Goal: Check status: Check status

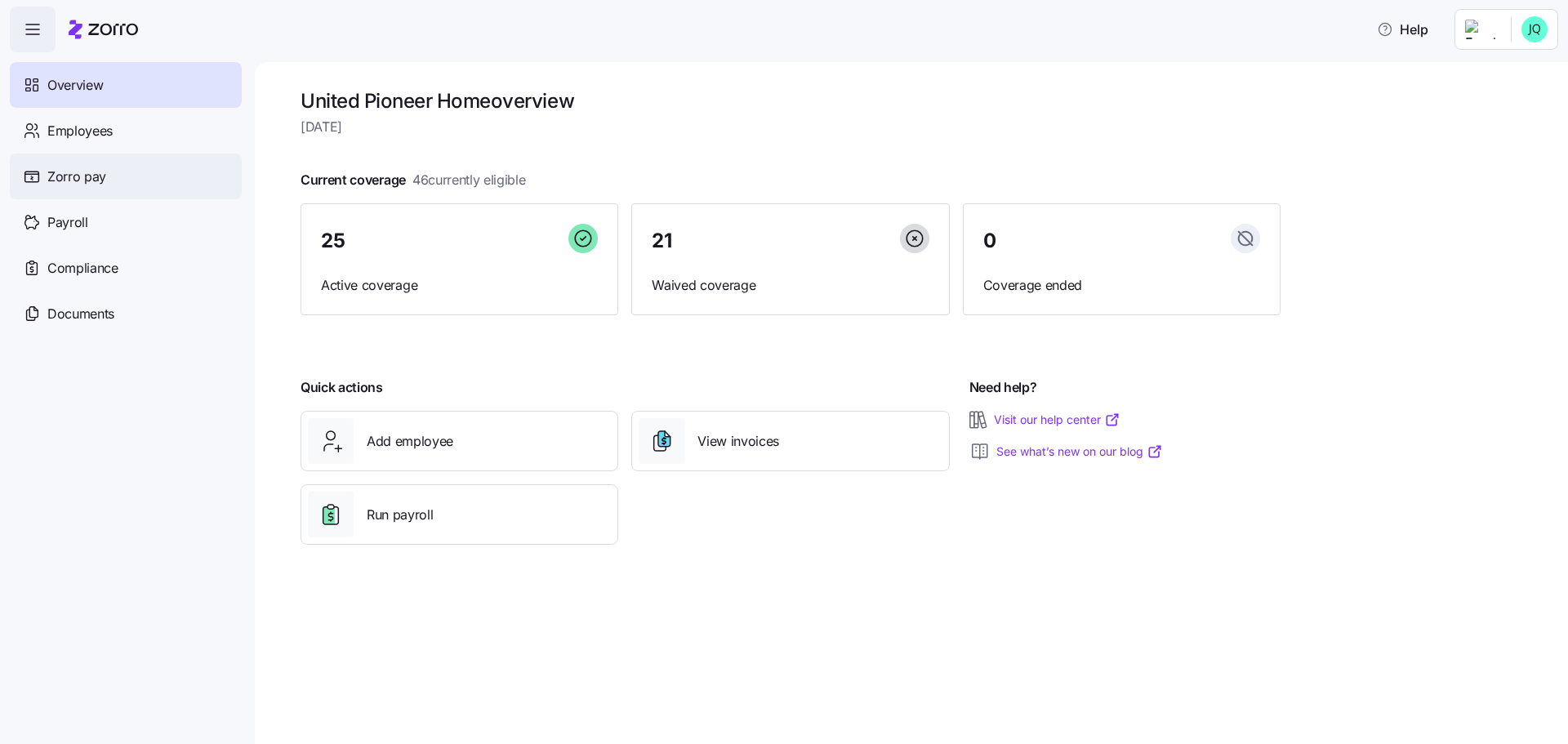
click at [92, 165] on div "Zorro pay" at bounding box center [125, 177] width 232 height 46
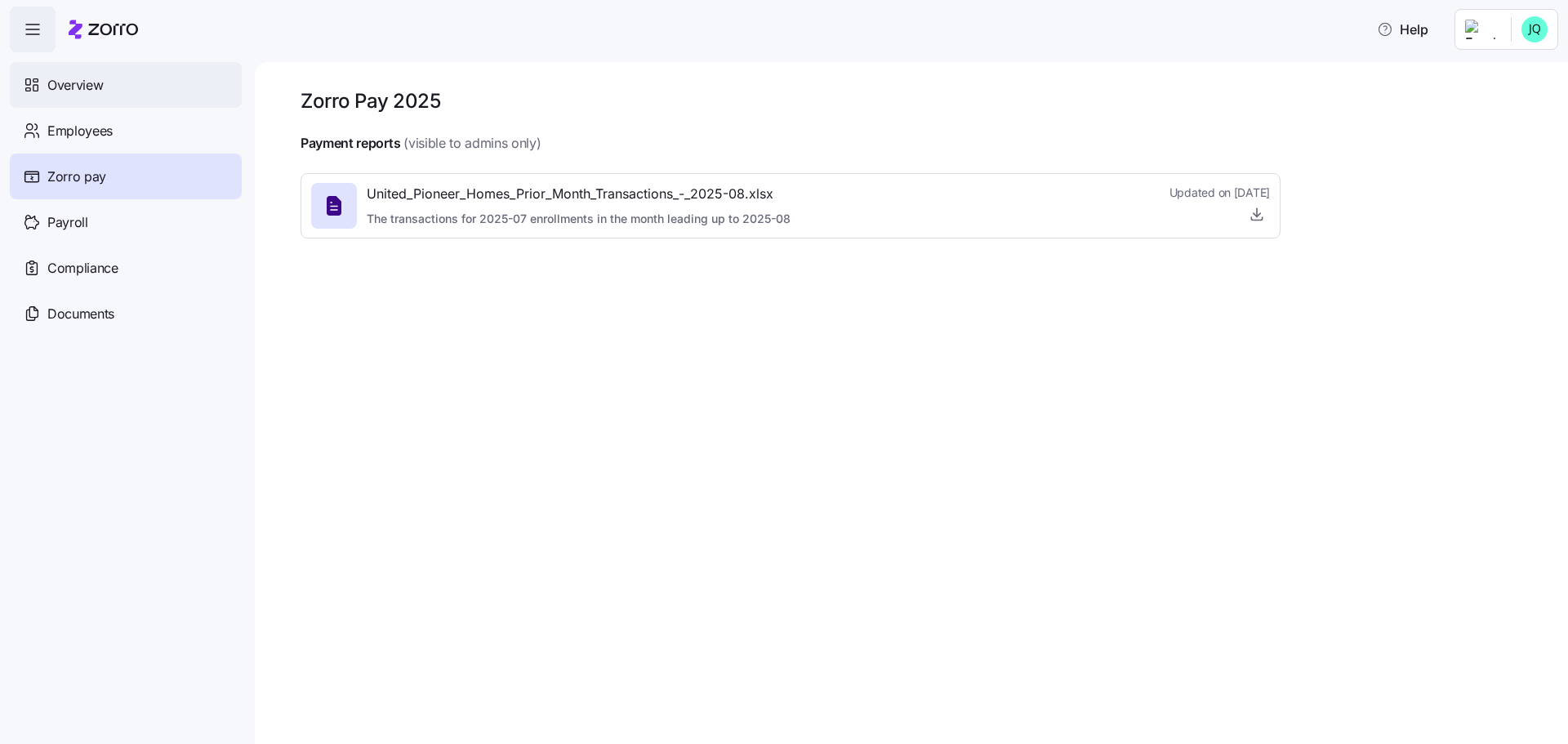
drag, startPoint x: 62, startPoint y: 92, endPoint x: 76, endPoint y: 89, distance: 14.3
click at [62, 90] on span "Overview" at bounding box center [75, 85] width 55 height 20
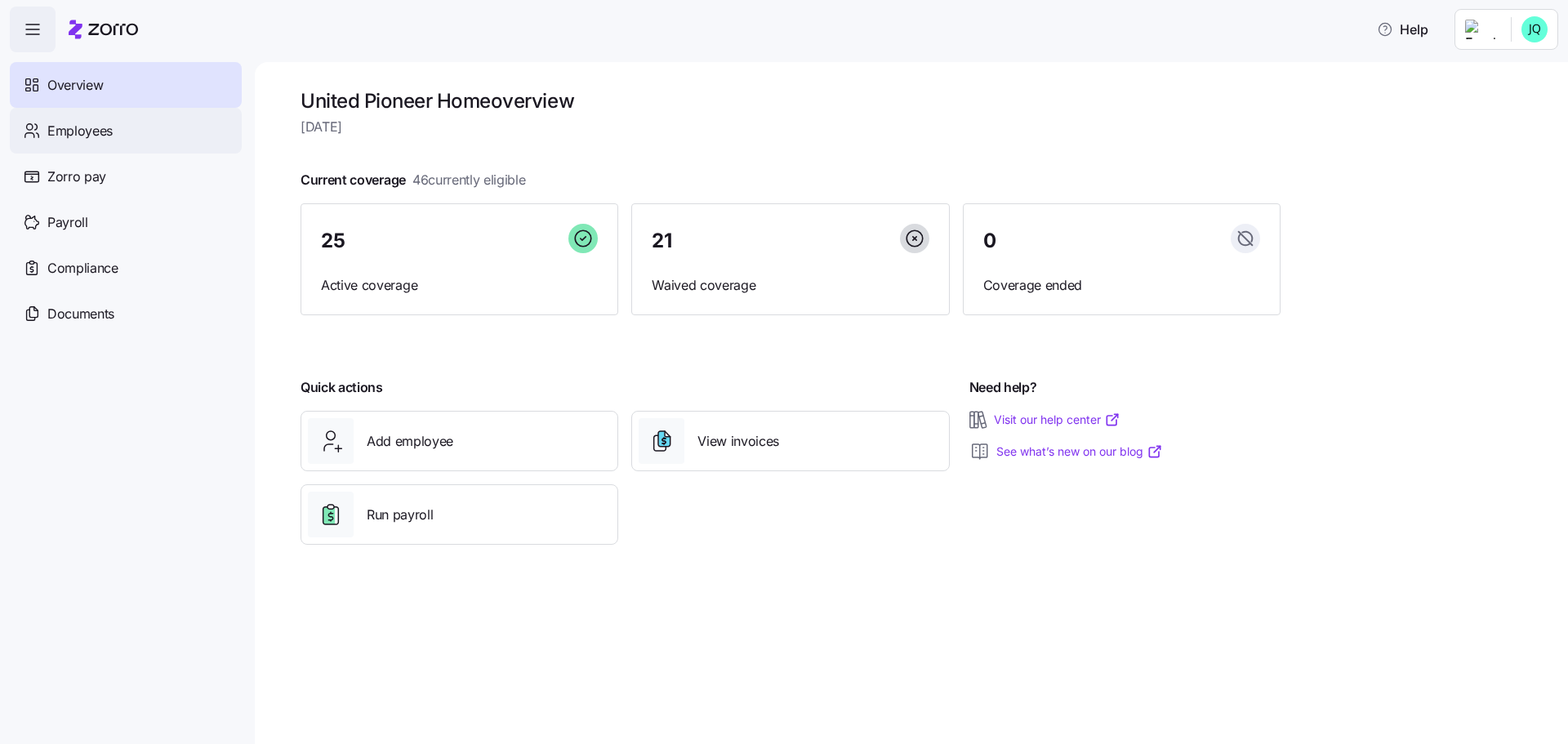
click at [71, 133] on span "Employees" at bounding box center [80, 131] width 65 height 20
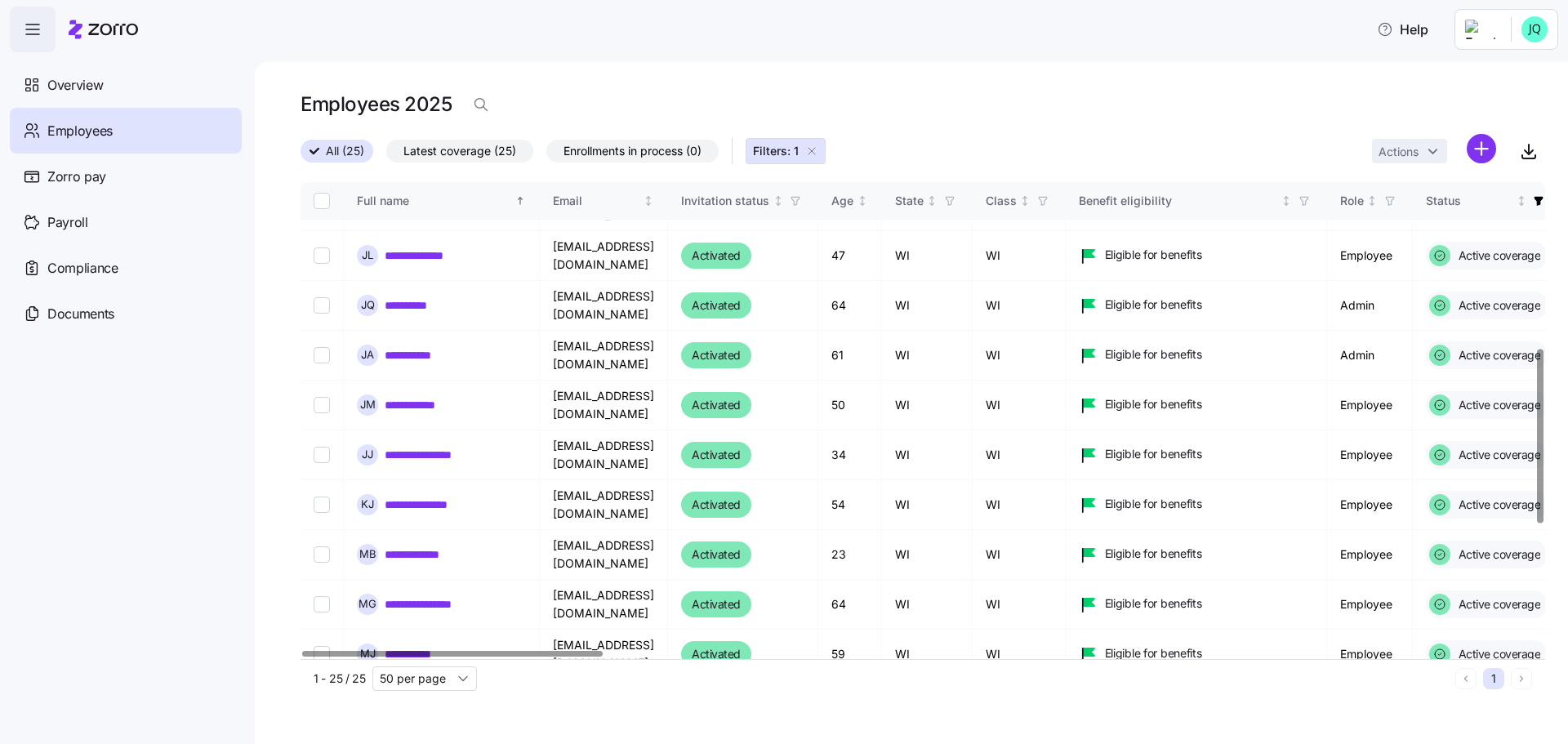
scroll to position [463, 0]
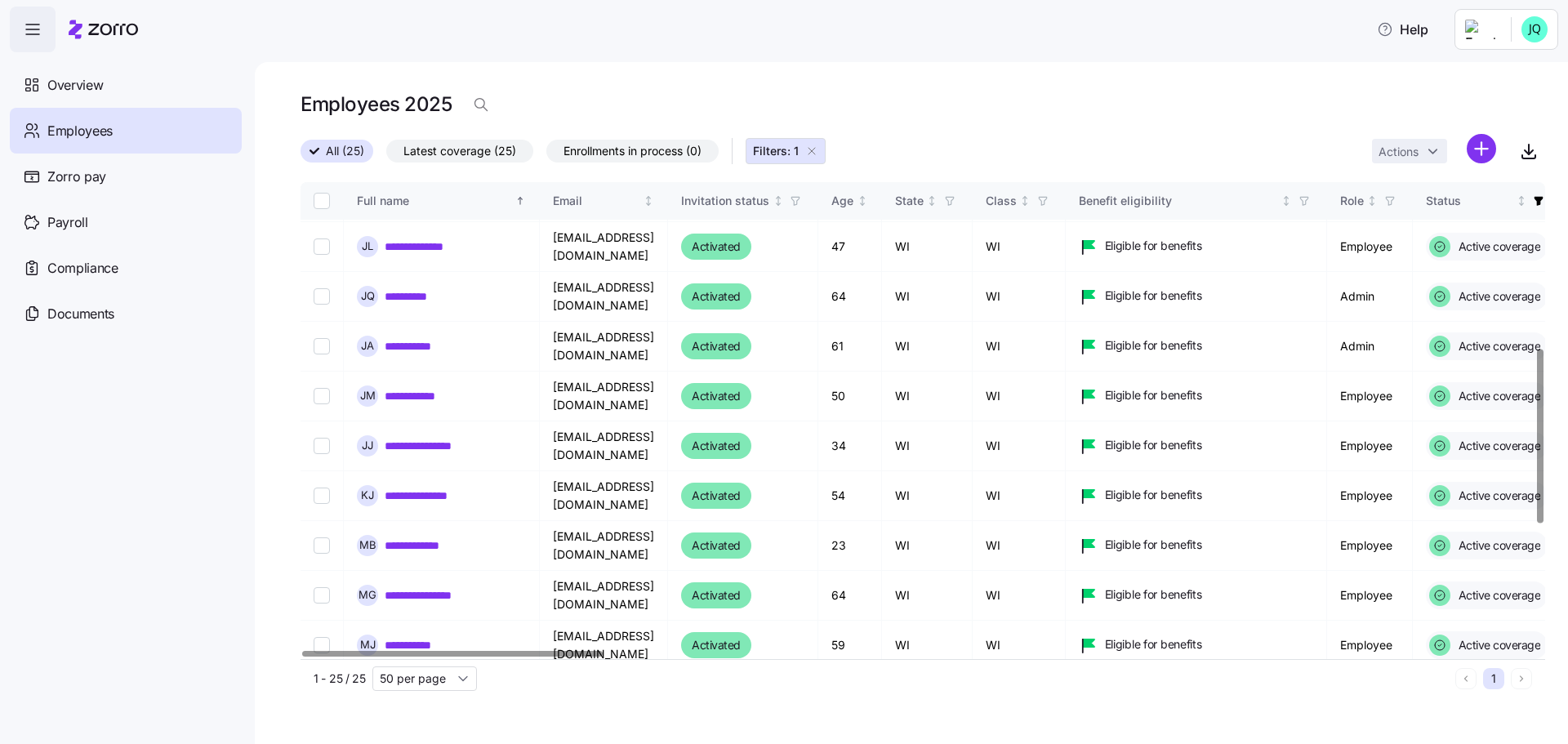
click at [1542, 437] on div at bounding box center [1539, 436] width 6 height 174
click at [451, 488] on link "**********" at bounding box center [427, 496] width 84 height 16
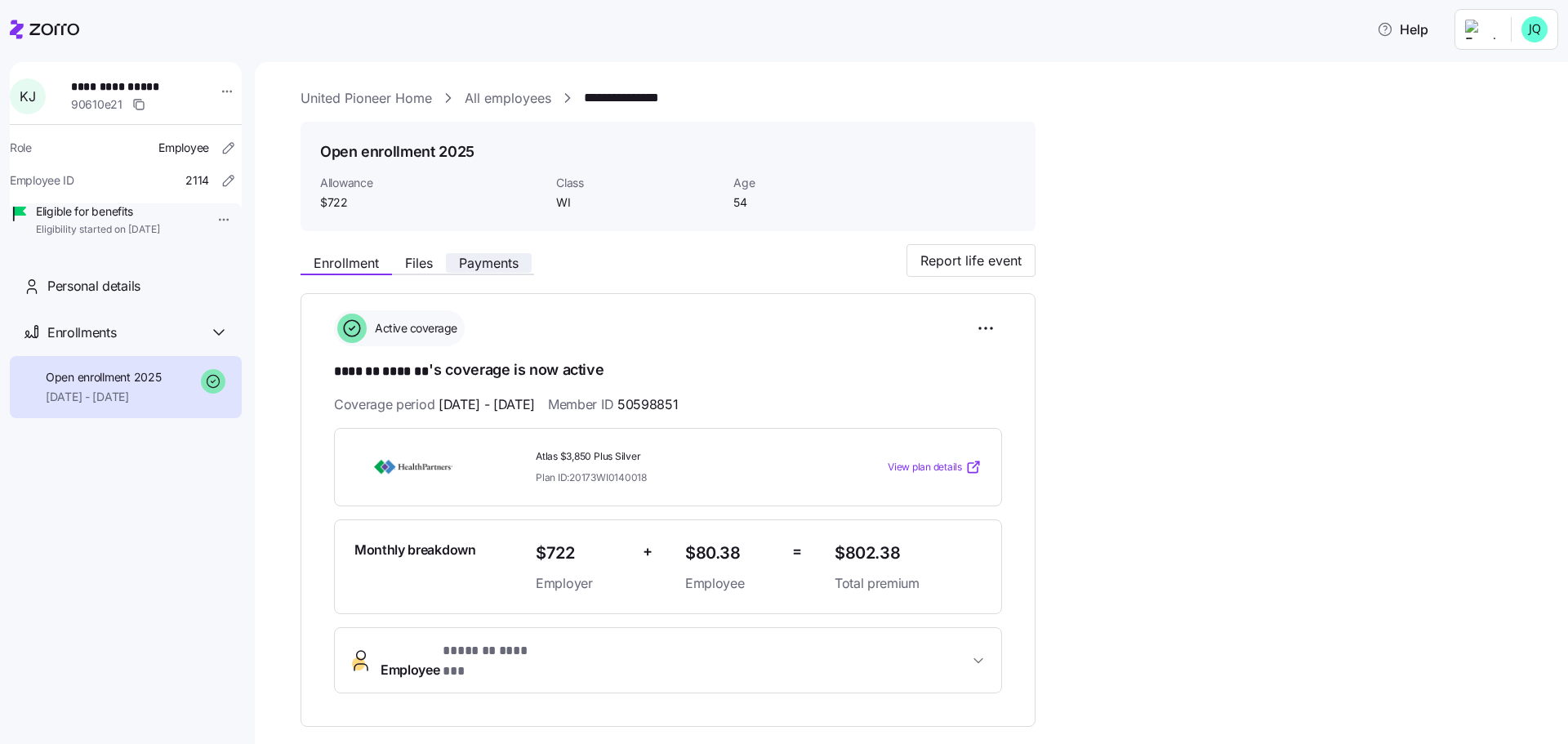
click at [490, 257] on span "Payments" at bounding box center [489, 264] width 59 height 13
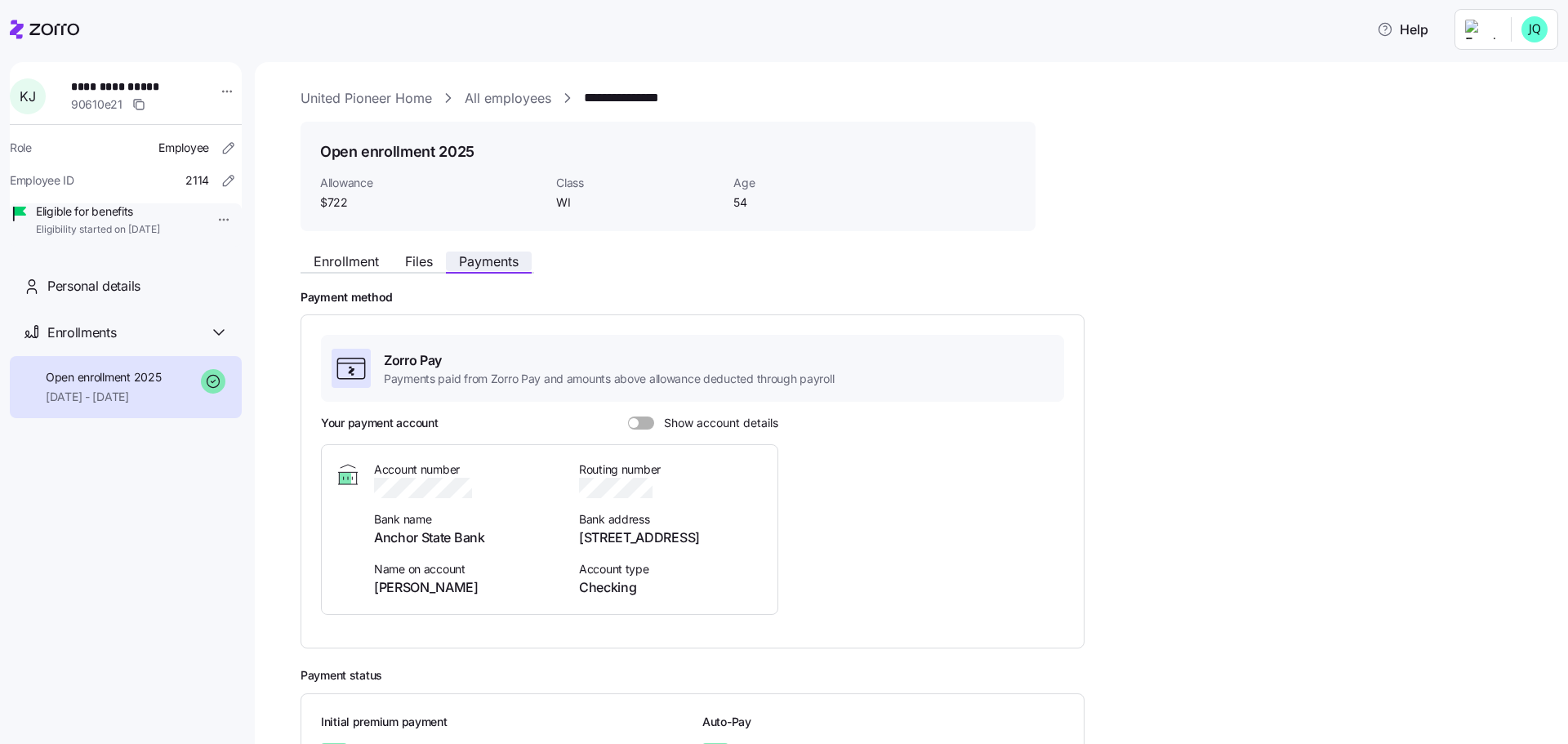
click at [500, 264] on span "Payments" at bounding box center [489, 262] width 59 height 13
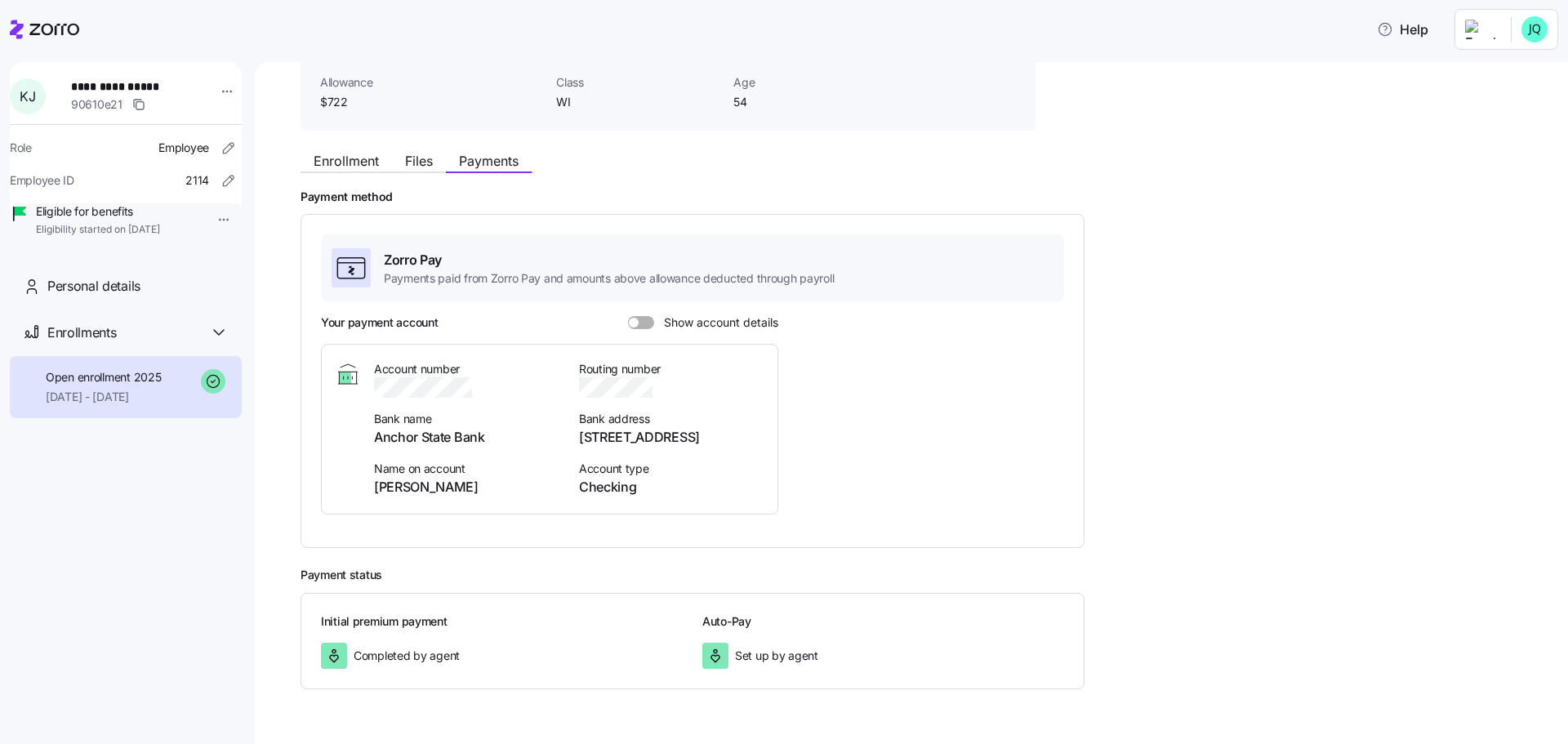
scroll to position [144, 0]
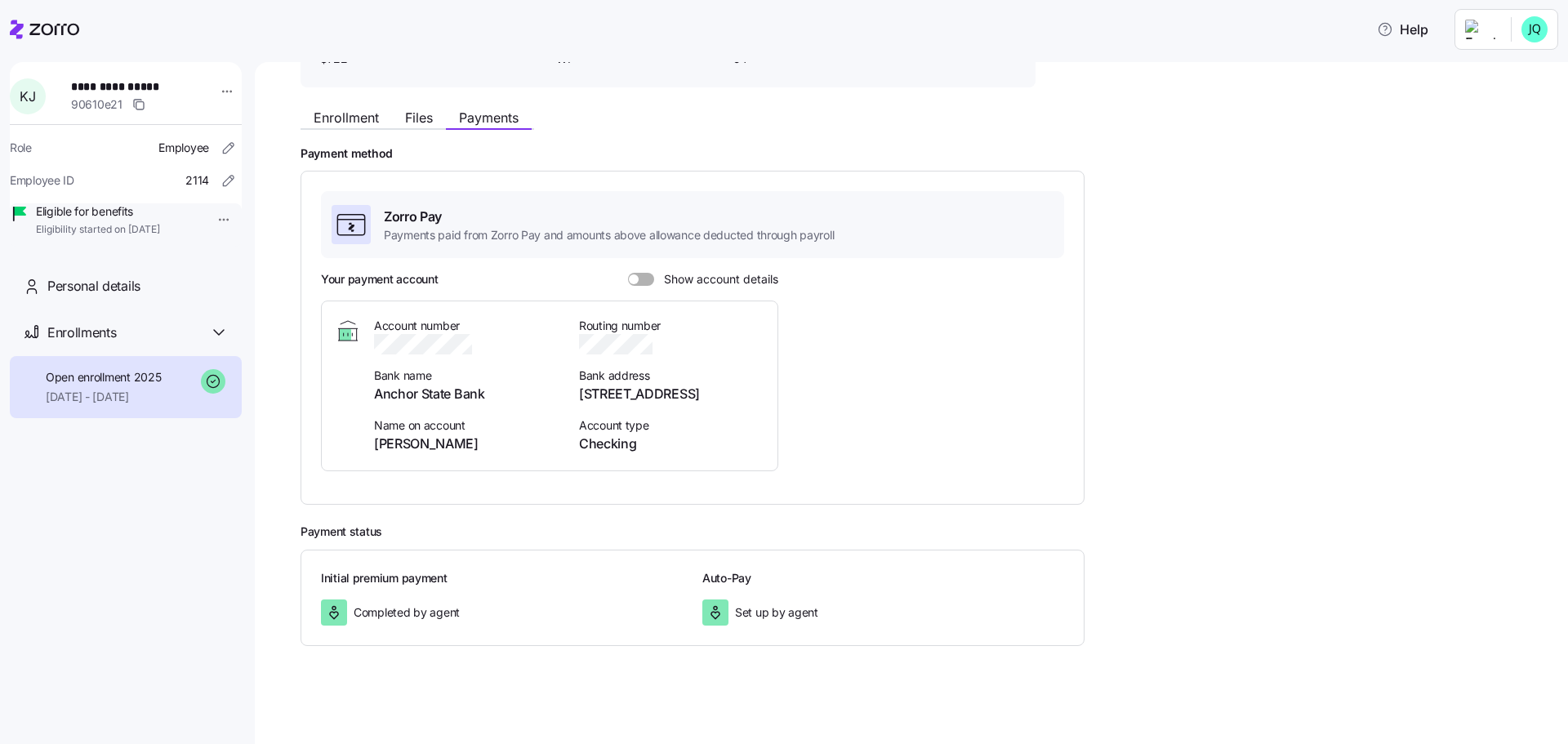
click at [376, 566] on div "Initial premium payment Completed by agent Auto-Pay Set up by agent" at bounding box center [692, 598] width 784 height 96
click at [375, 613] on span "Completed by agent" at bounding box center [406, 612] width 106 height 16
click at [343, 612] on div at bounding box center [333, 612] width 26 height 26
click at [367, 612] on span "Completed by agent" at bounding box center [406, 612] width 106 height 16
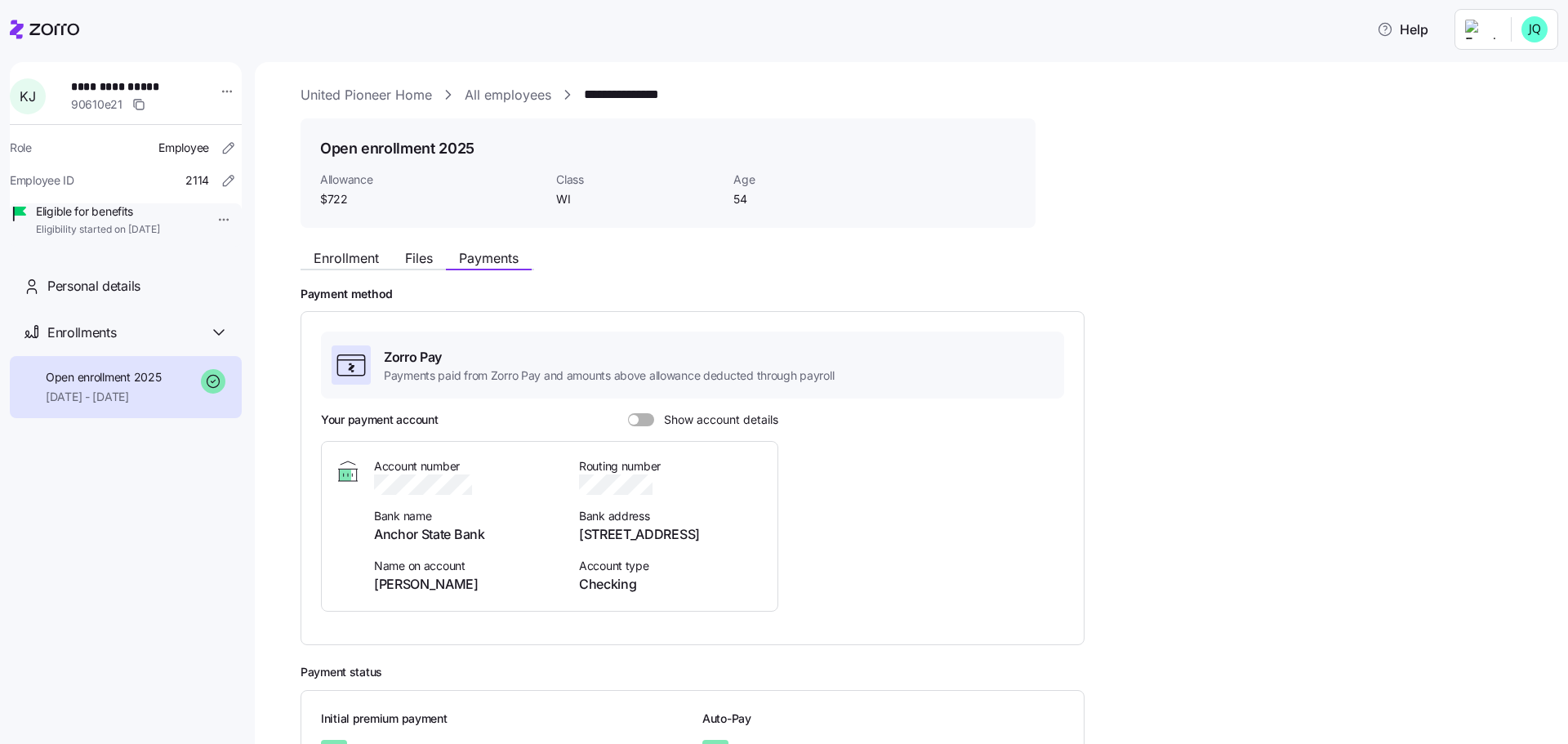
scroll to position [0, 0]
click at [126, 220] on span "Eligible for benefits" at bounding box center [98, 211] width 124 height 16
click at [432, 267] on span "Files" at bounding box center [418, 262] width 28 height 13
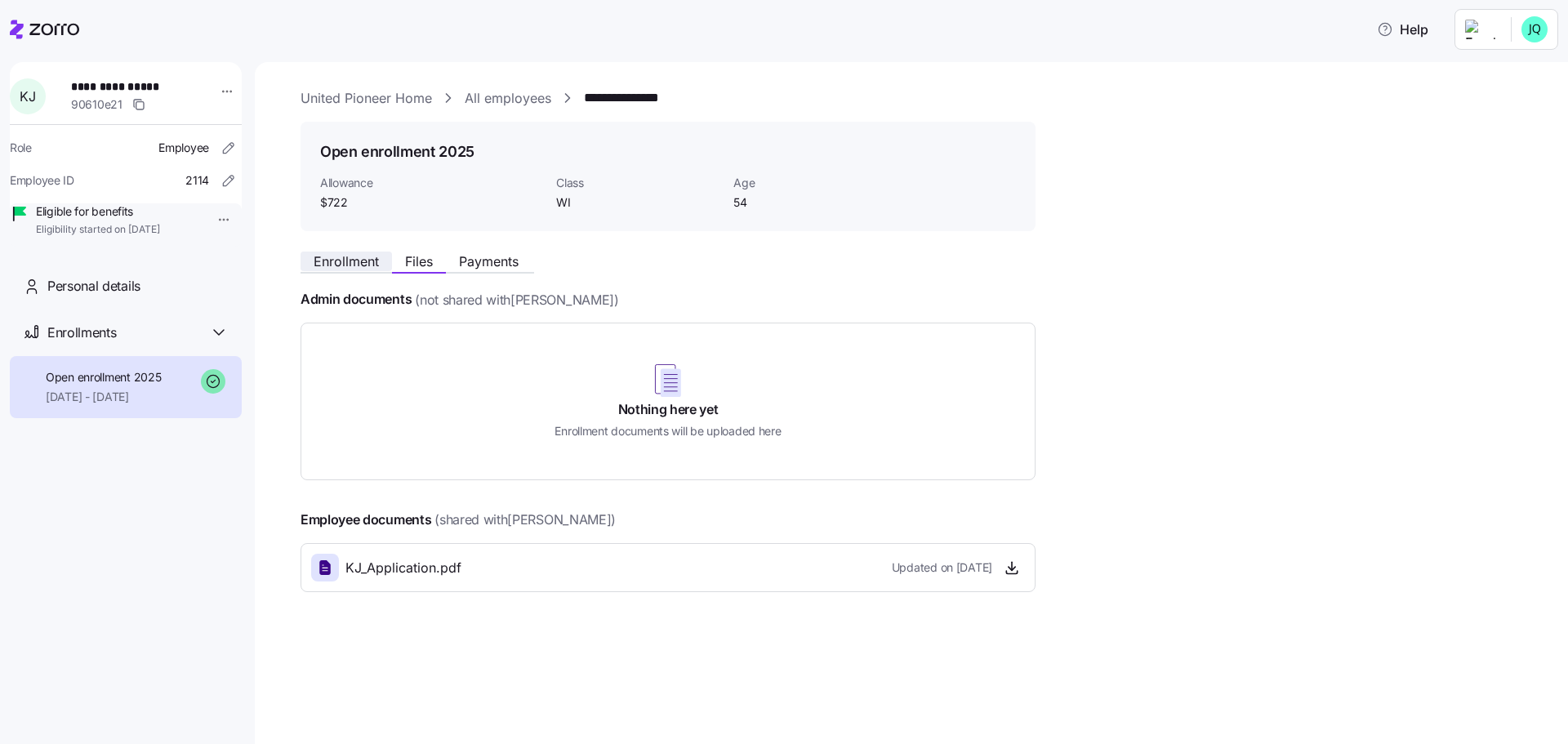
click at [365, 266] on span "Enrollment" at bounding box center [346, 262] width 65 height 13
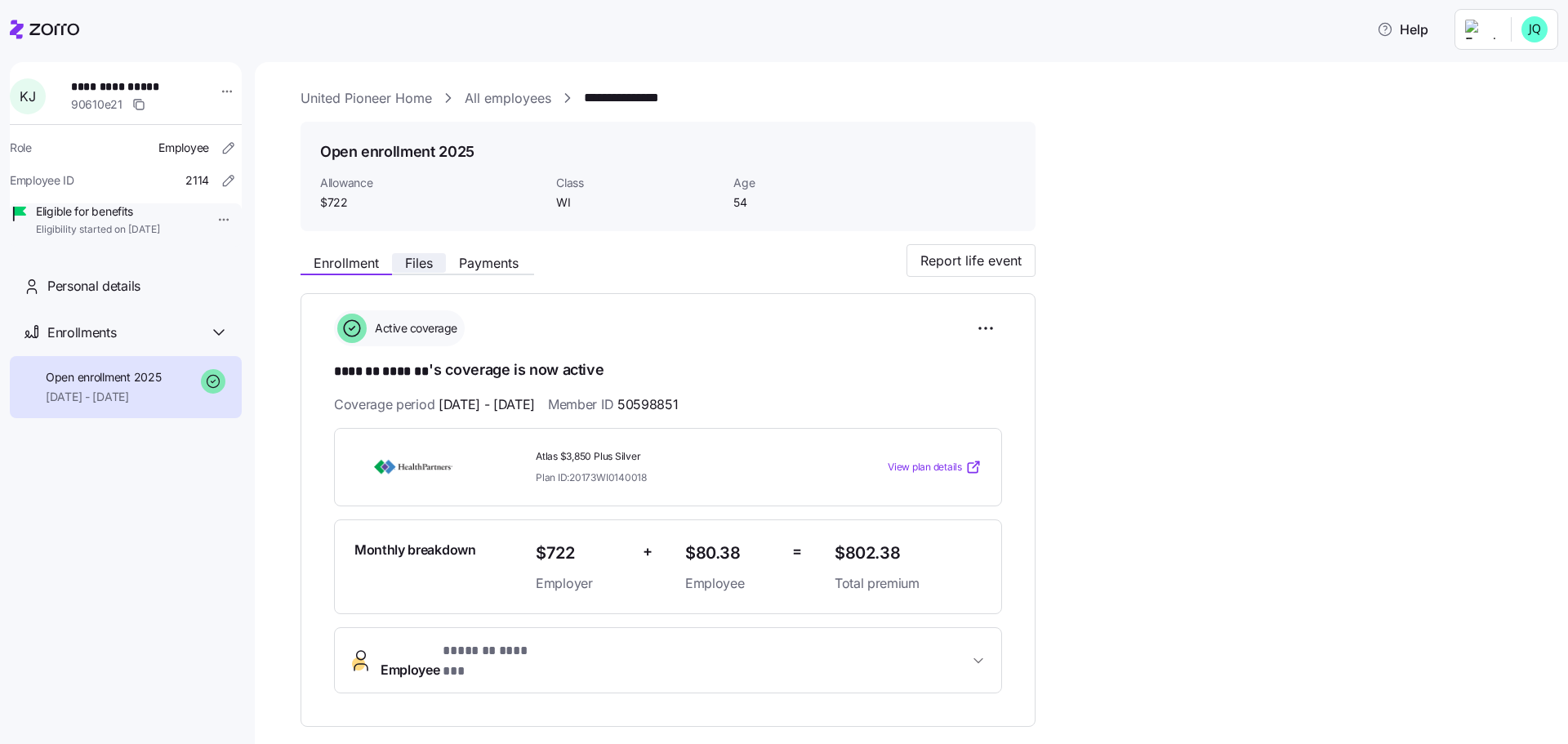
click at [414, 261] on span "Files" at bounding box center [418, 264] width 28 height 13
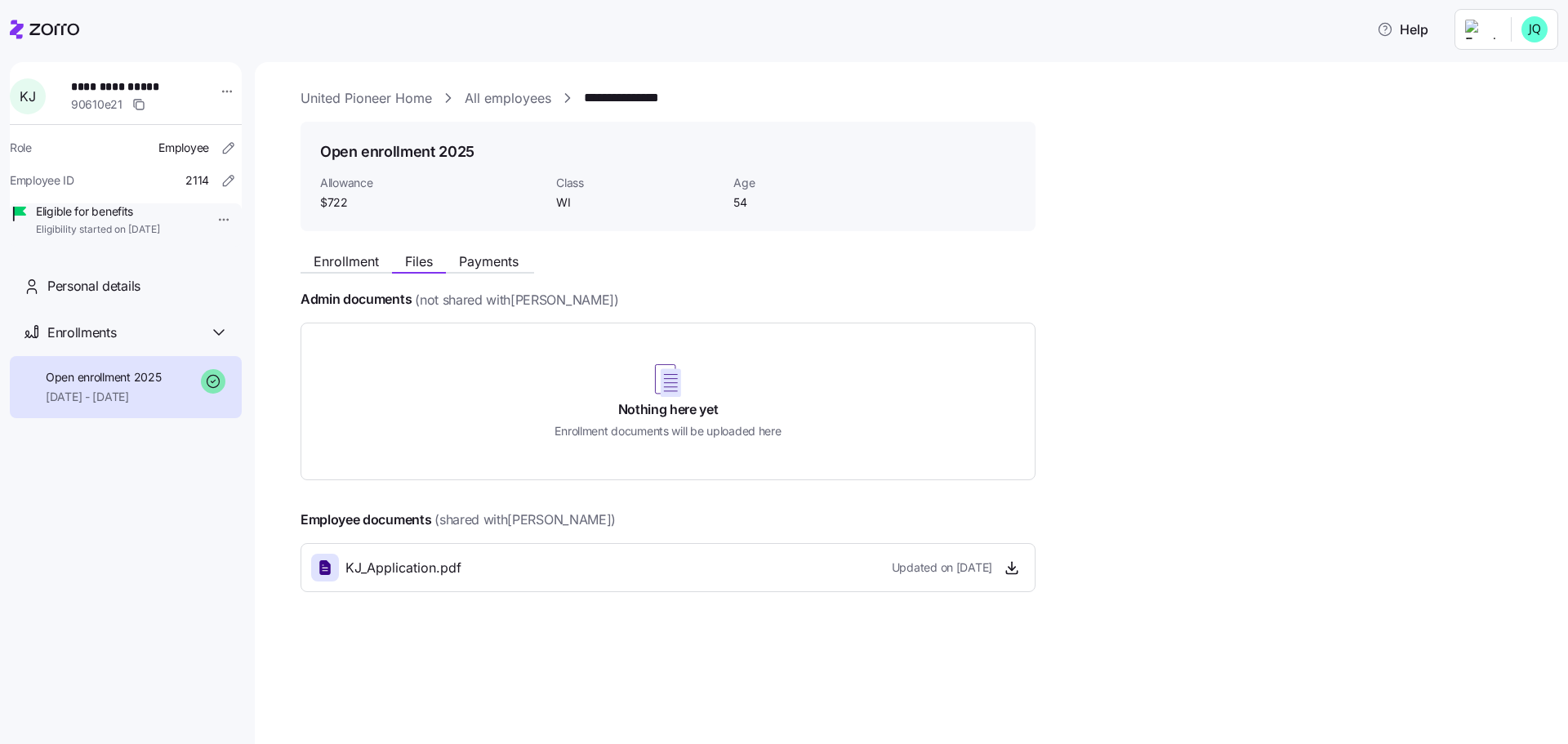
click at [485, 260] on span "Payments" at bounding box center [489, 262] width 59 height 13
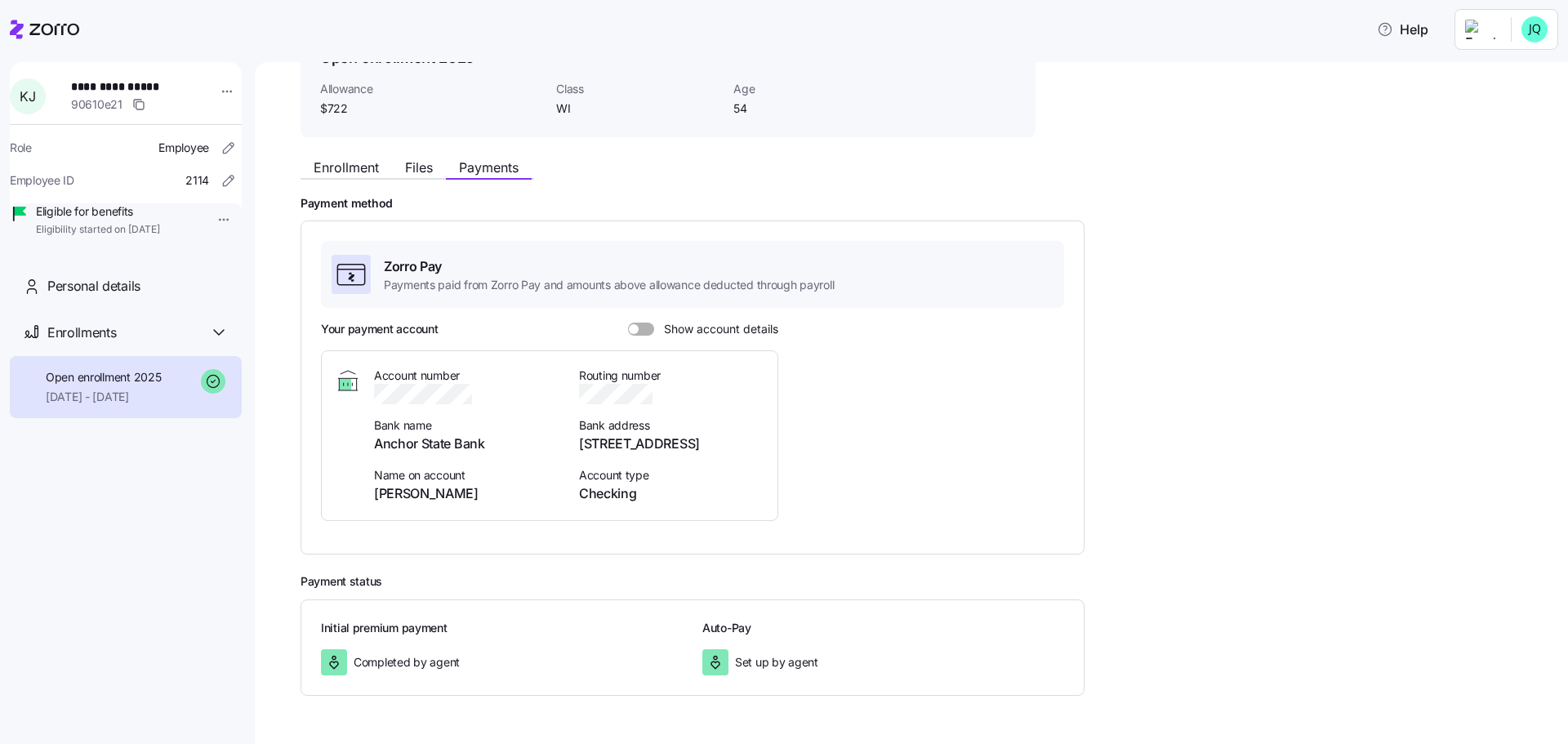
scroll to position [144, 0]
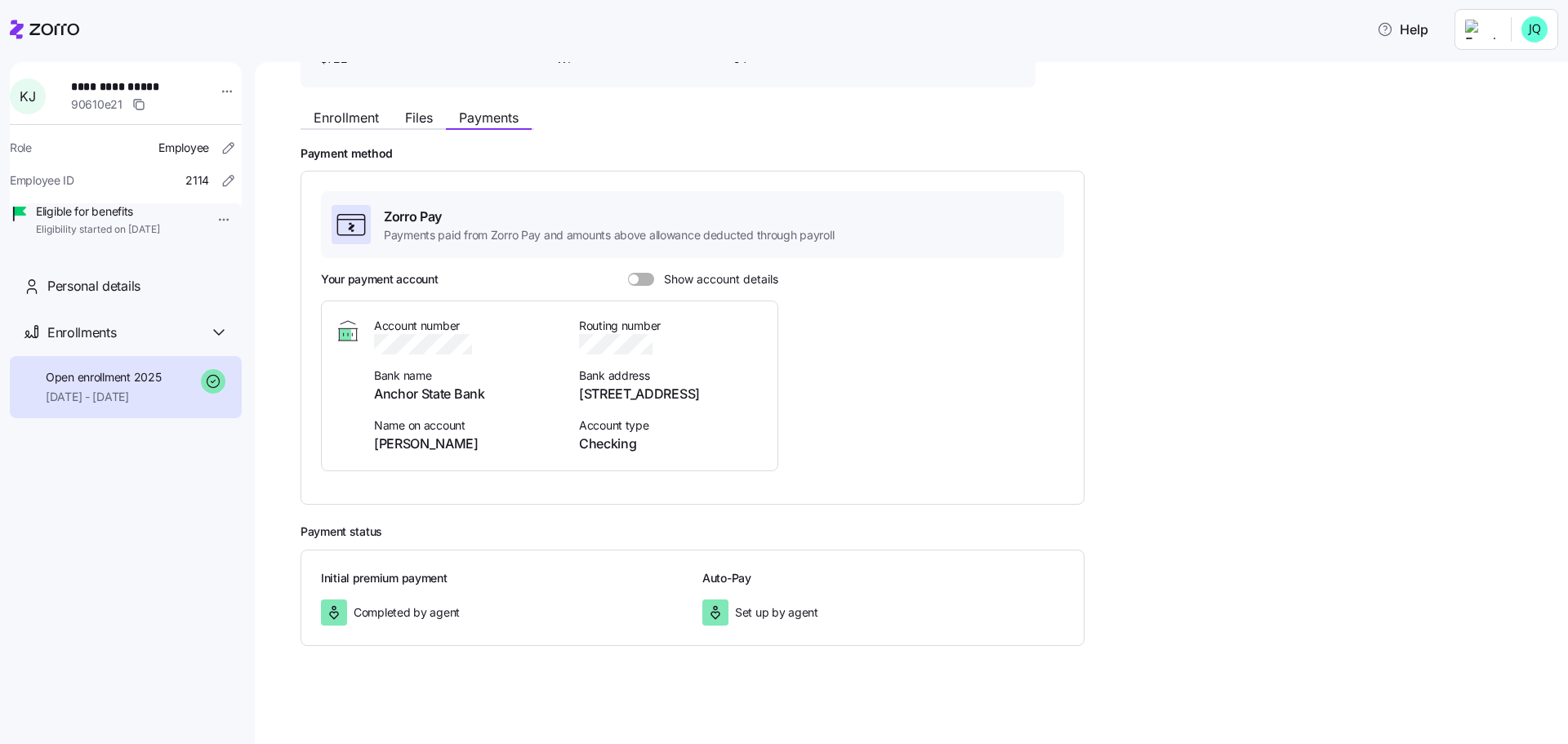
click at [765, 601] on div "Set up by agent" at bounding box center [882, 612] width 362 height 26
click at [392, 608] on span "Completed by agent" at bounding box center [406, 612] width 106 height 16
drag, startPoint x: 1555, startPoint y: 393, endPoint x: 1550, endPoint y: 166, distance: 227.1
click at [1550, 166] on div "**********" at bounding box center [911, 403] width 1313 height 682
click at [1207, 338] on div "Payment method Zorro Pay Payments paid from Zorro Pay and amounts above allowan…" at bounding box center [922, 326] width 1244 height 359
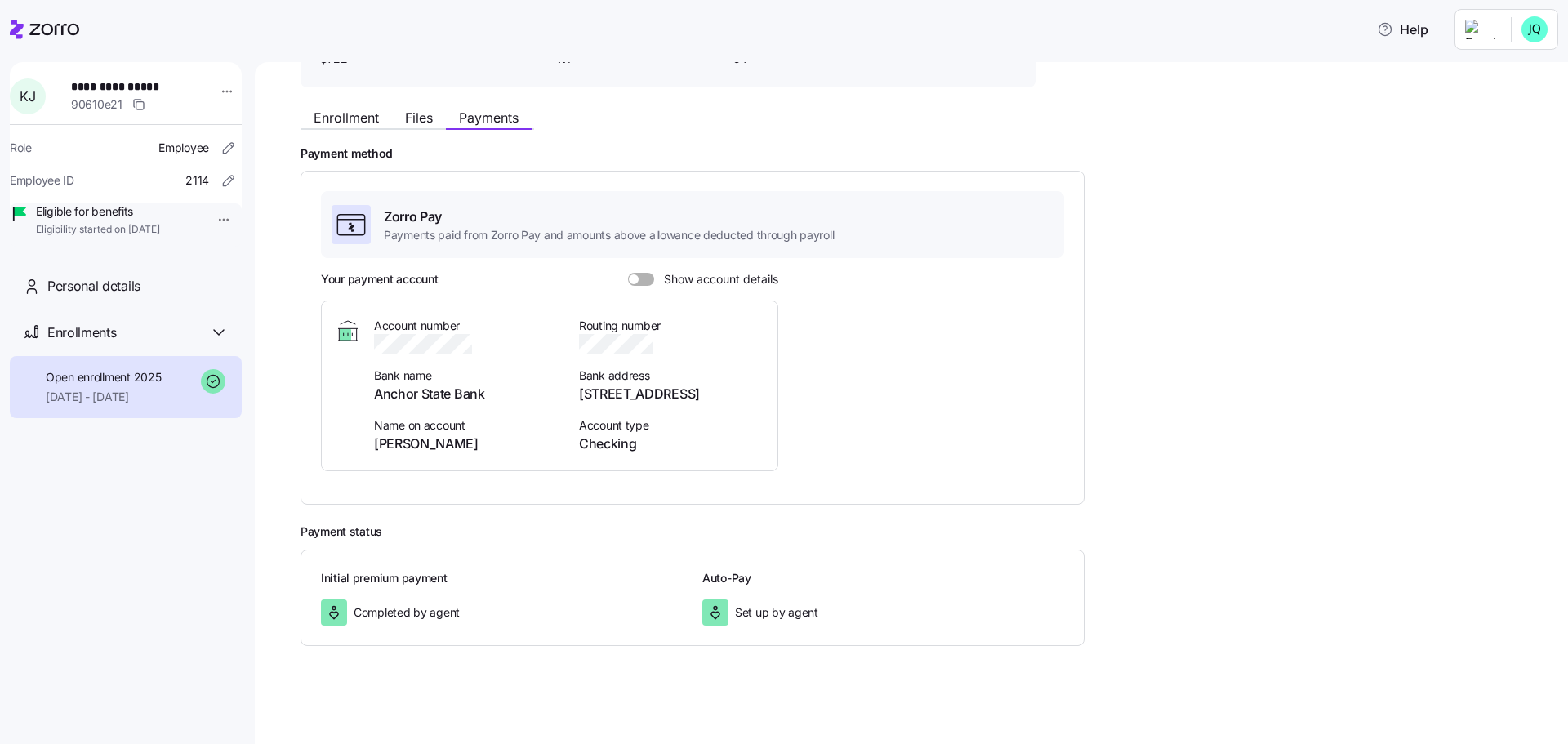
scroll to position [0, 0]
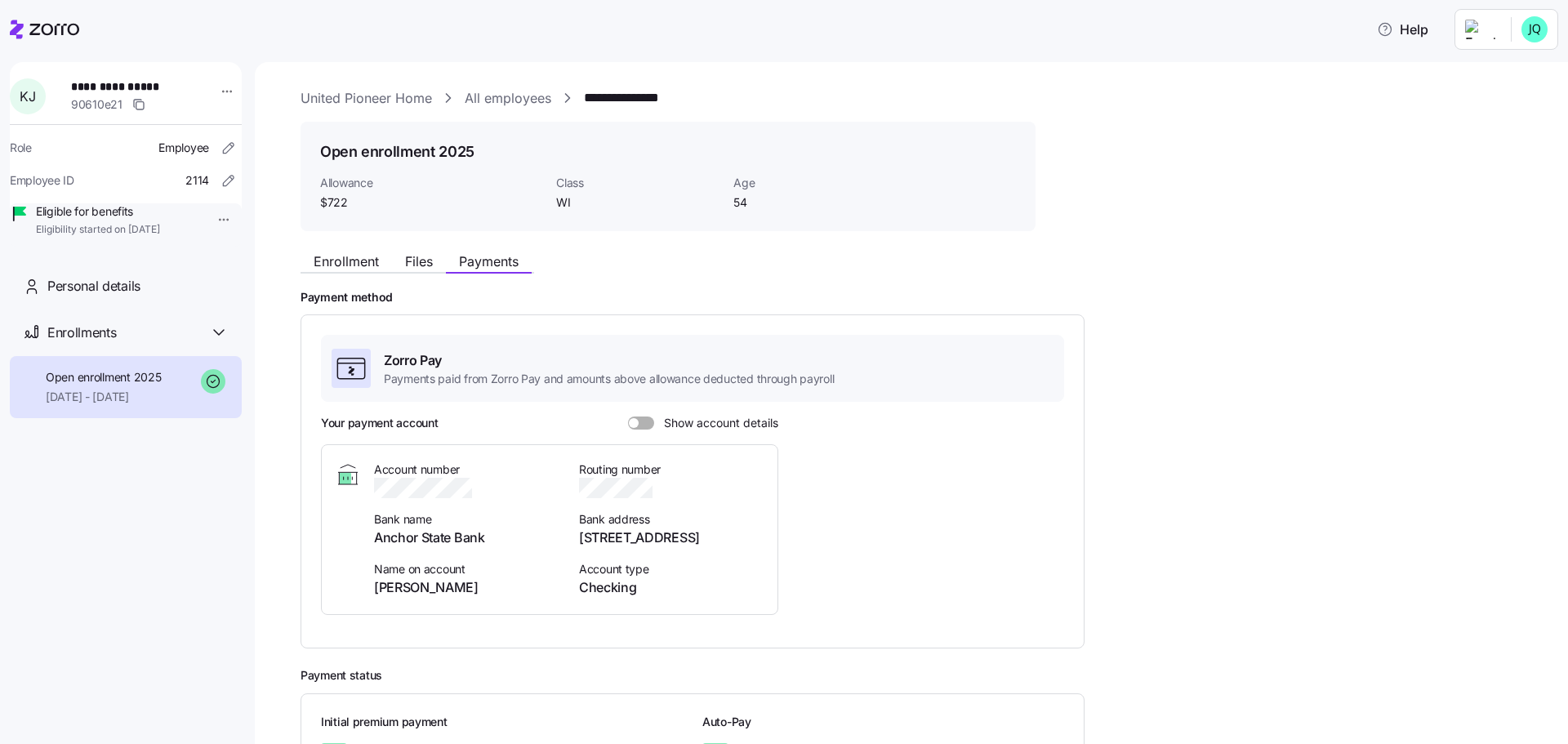
click at [1310, 123] on div "**********" at bounding box center [922, 478] width 1244 height 780
